Goal: Information Seeking & Learning: Learn about a topic

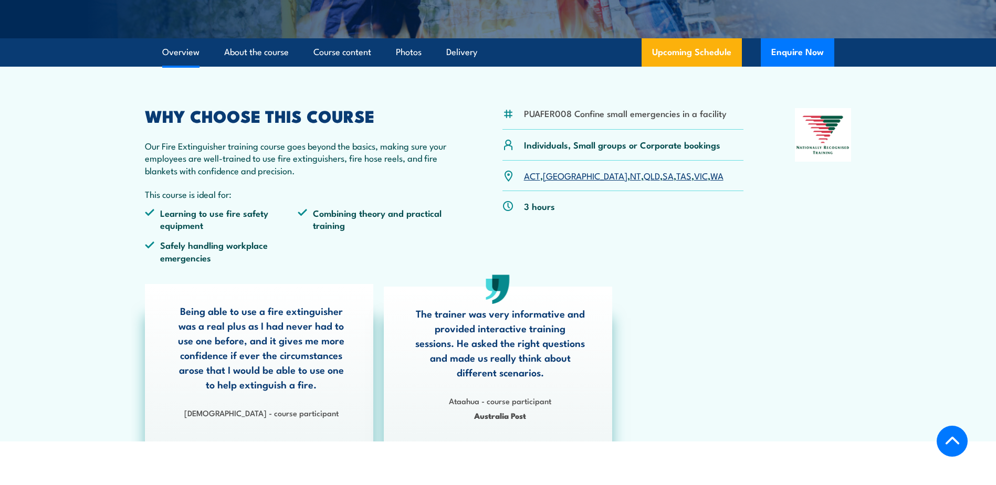
scroll to position [315, 0]
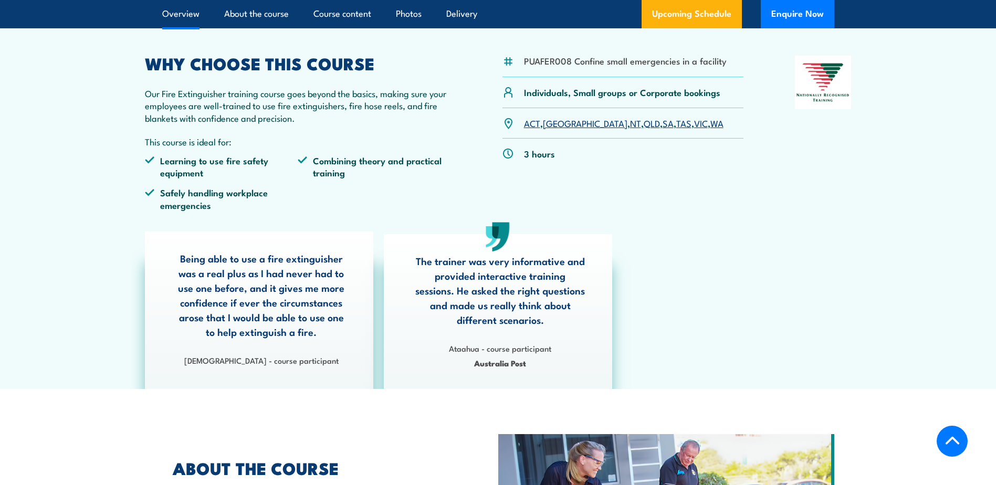
click at [663, 128] on link "SA" at bounding box center [668, 123] width 11 height 13
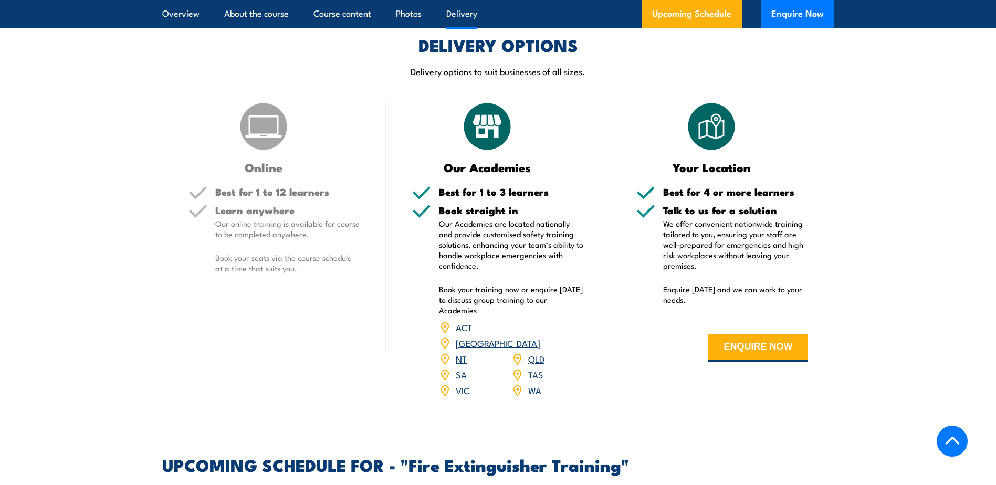
scroll to position [1290, 0]
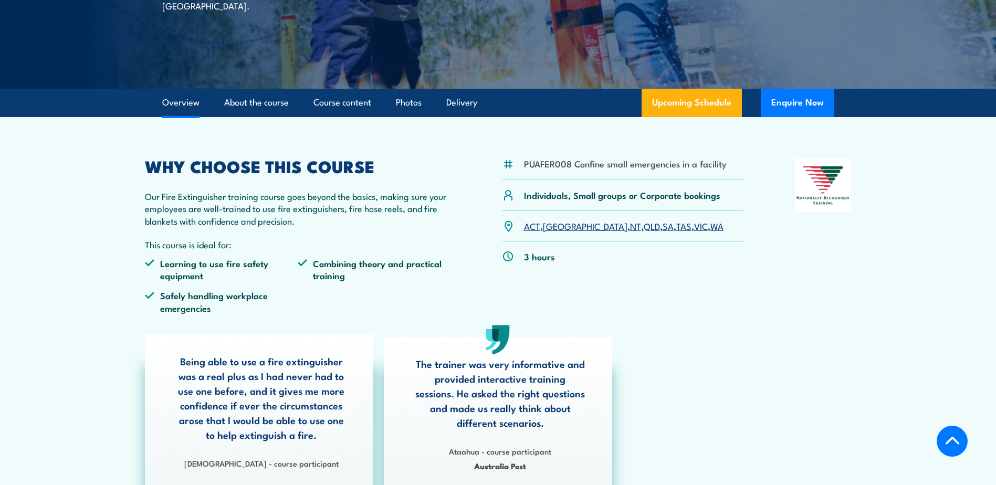
scroll to position [210, 0]
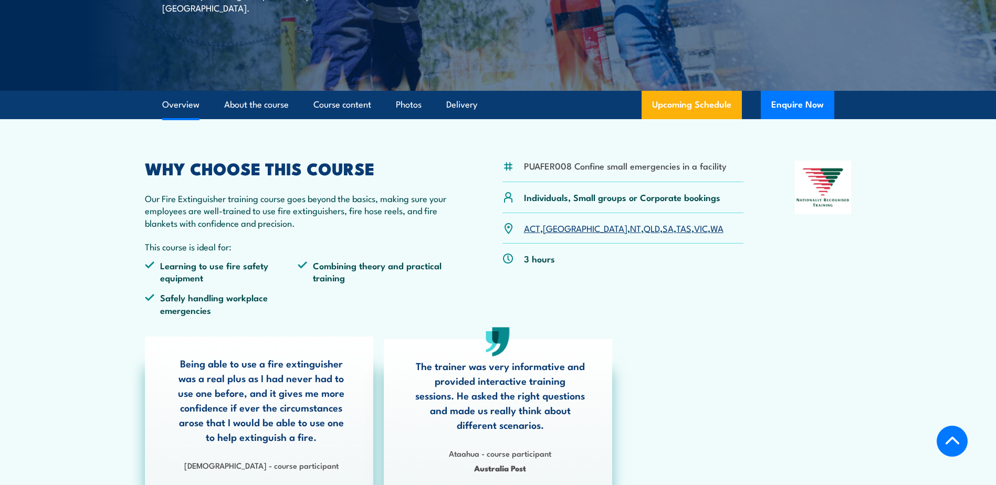
click at [191, 103] on link "Overview" at bounding box center [180, 105] width 37 height 28
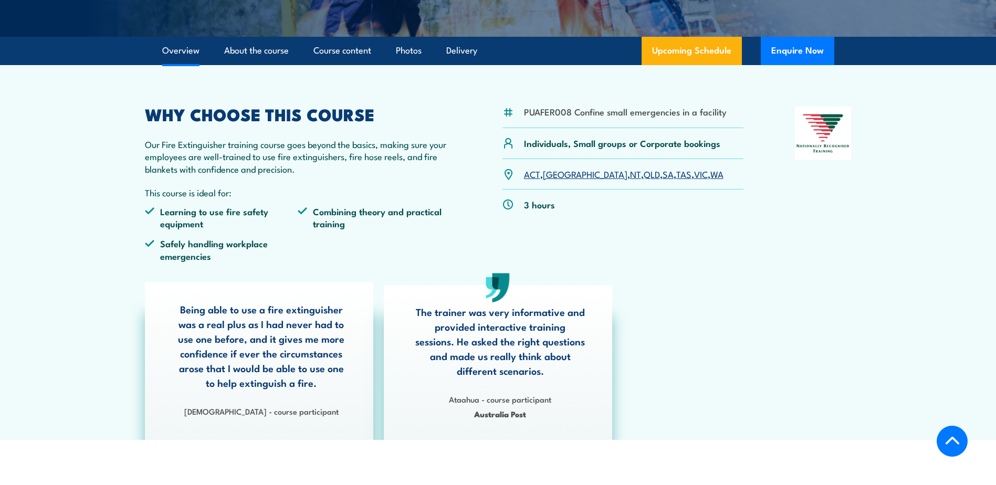
scroll to position [258, 0]
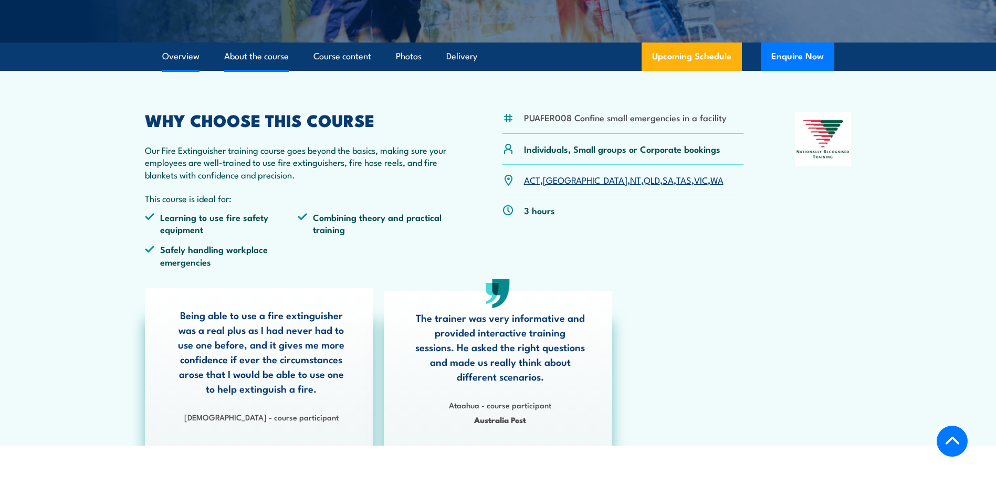
click at [256, 61] on link "About the course" at bounding box center [256, 57] width 65 height 28
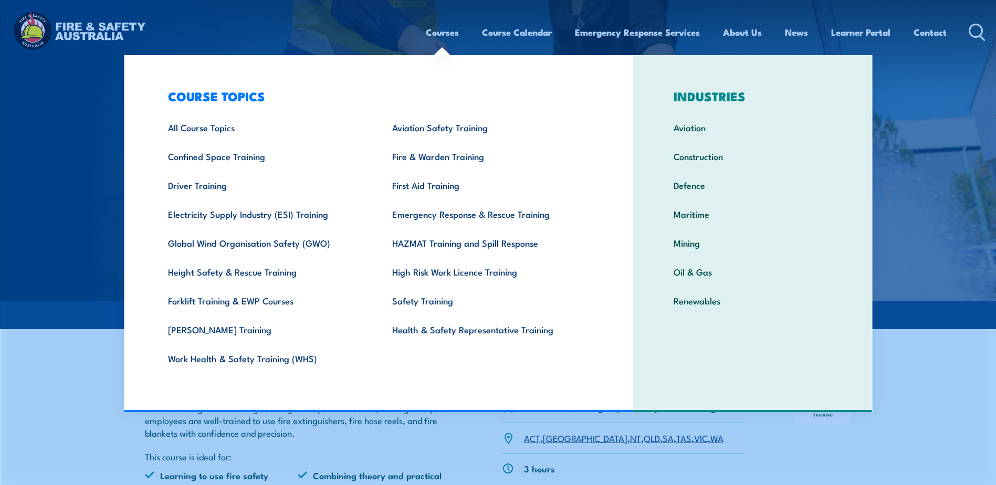
click at [448, 34] on link "Courses" at bounding box center [442, 32] width 33 height 28
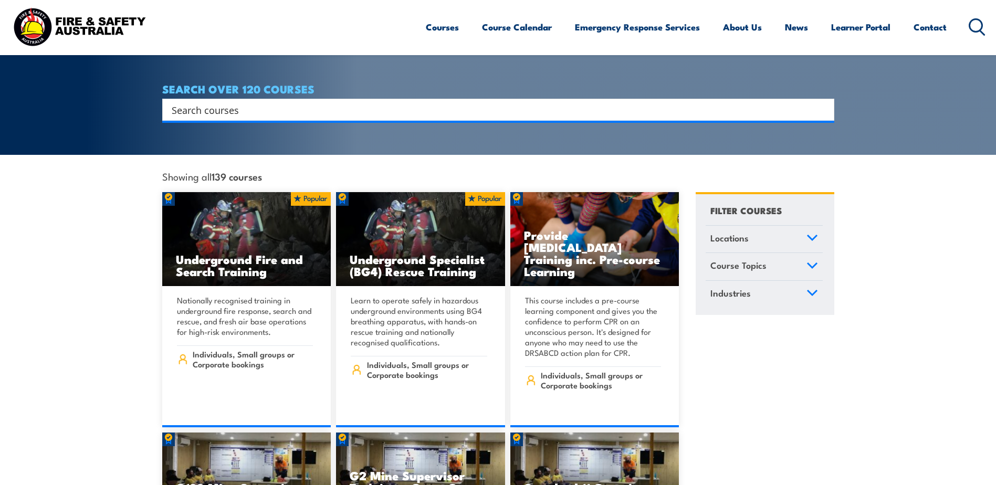
scroll to position [210, 0]
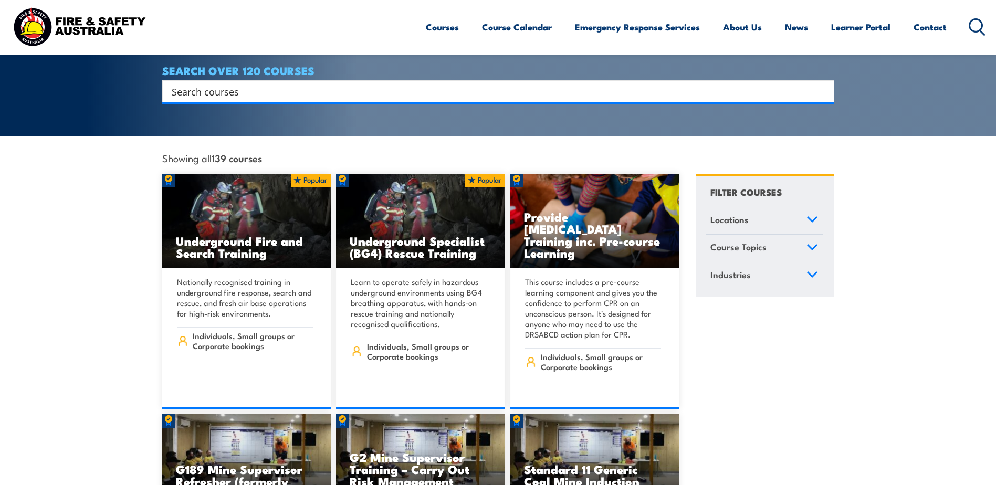
click at [376, 84] on input "Search input" at bounding box center [492, 92] width 640 height 16
click at [359, 84] on input "Search input" at bounding box center [492, 92] width 640 height 16
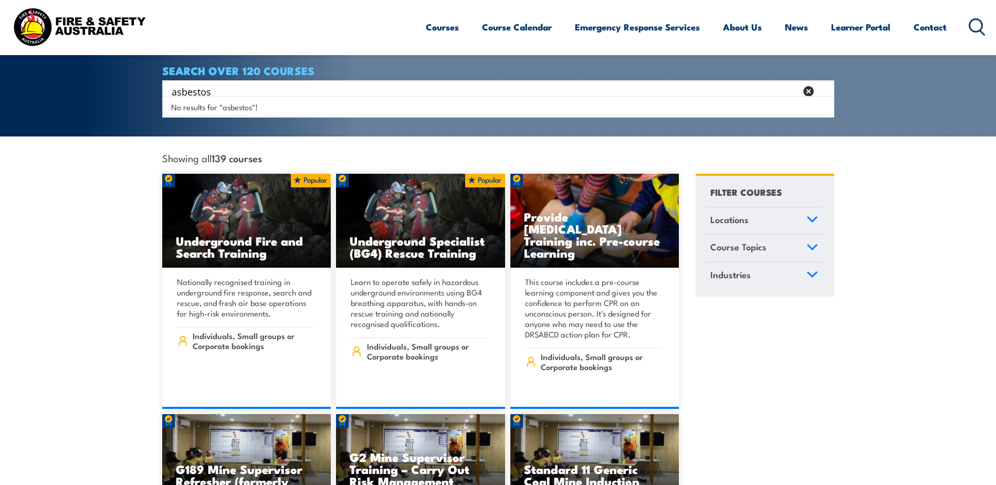
type input "asbestos"
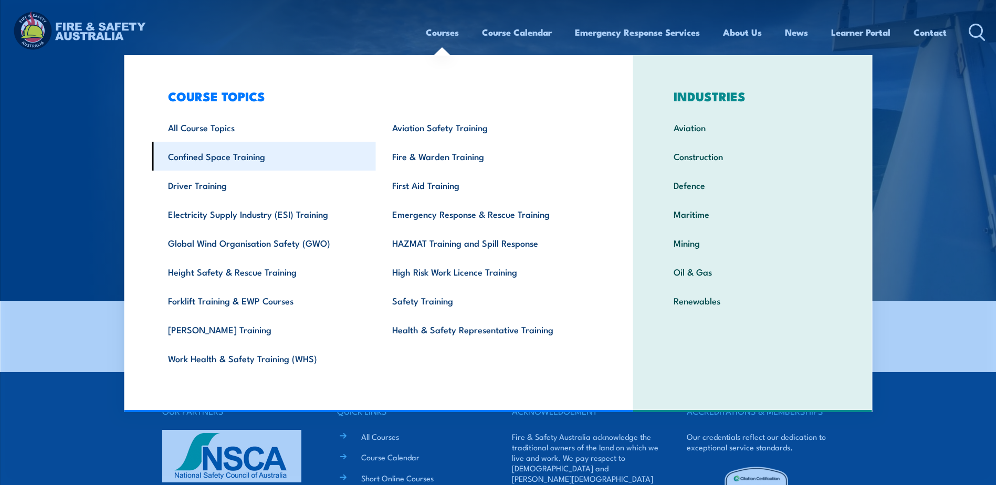
click at [226, 155] on link "Confined Space Training" at bounding box center [264, 156] width 224 height 29
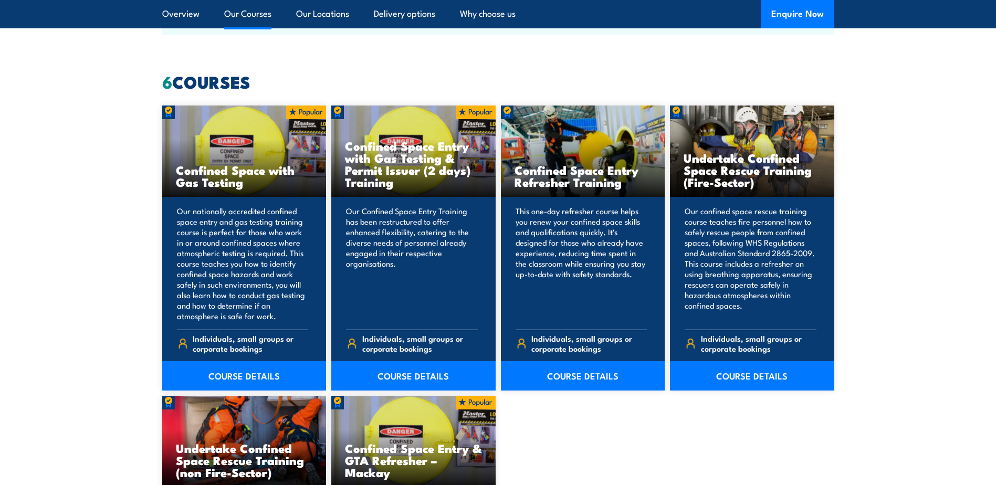
scroll to position [840, 0]
